Goal: Task Accomplishment & Management: Complete application form

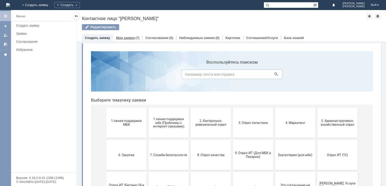
click at [128, 38] on link "Мои заявки" at bounding box center [125, 38] width 19 height 4
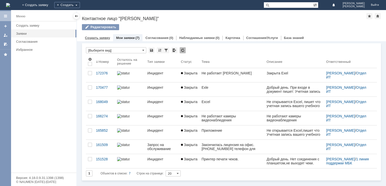
click at [107, 37] on link "Создать заявку" at bounding box center [97, 38] width 25 height 4
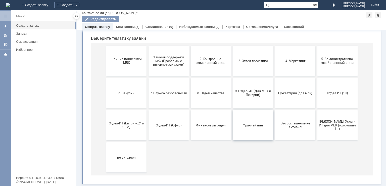
scroll to position [51, 0]
drag, startPoint x: 260, startPoint y: 94, endPoint x: 345, endPoint y: 80, distance: 86.9
click at [260, 94] on span "9. Отдел-ИТ (Для МБК и Пекарни)" at bounding box center [253, 93] width 37 height 8
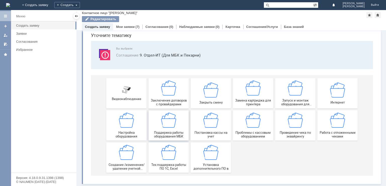
scroll to position [19, 0]
click at [42, 27] on div "Создать заявку" at bounding box center [44, 26] width 57 height 4
click at [170, 156] on img at bounding box center [168, 152] width 15 height 15
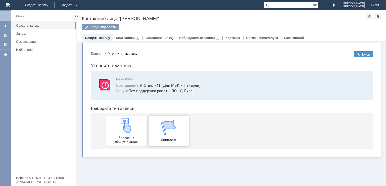
click at [168, 134] on img at bounding box center [168, 127] width 15 height 15
click at [21, 18] on div "Меню" at bounding box center [20, 16] width 9 height 6
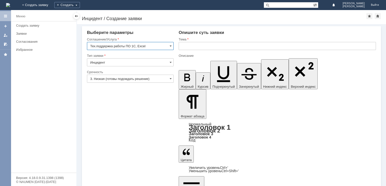
click at [183, 45] on input "text" at bounding box center [277, 46] width 197 height 8
type input "Excel"
